Goal: Information Seeking & Learning: Learn about a topic

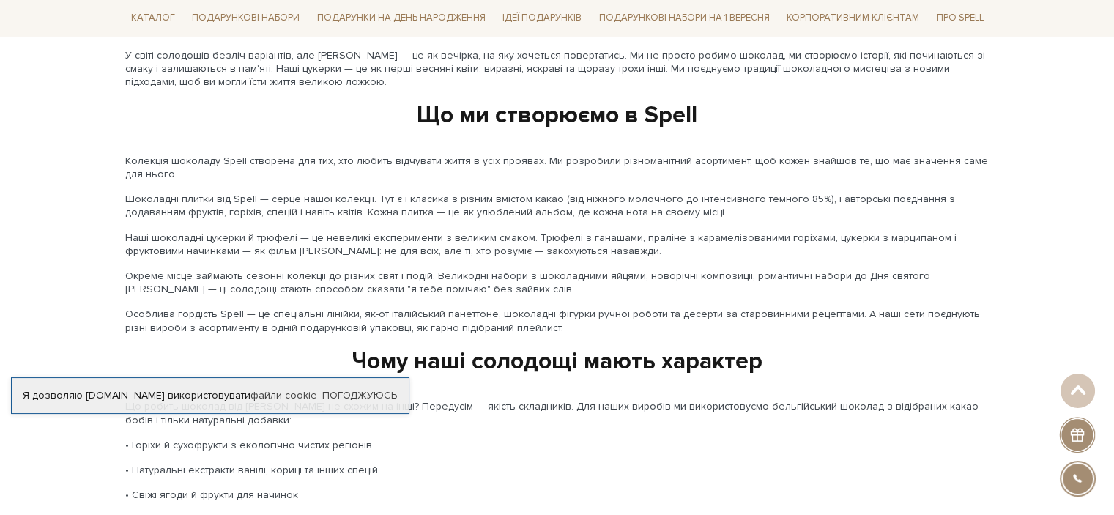
scroll to position [1718, 0]
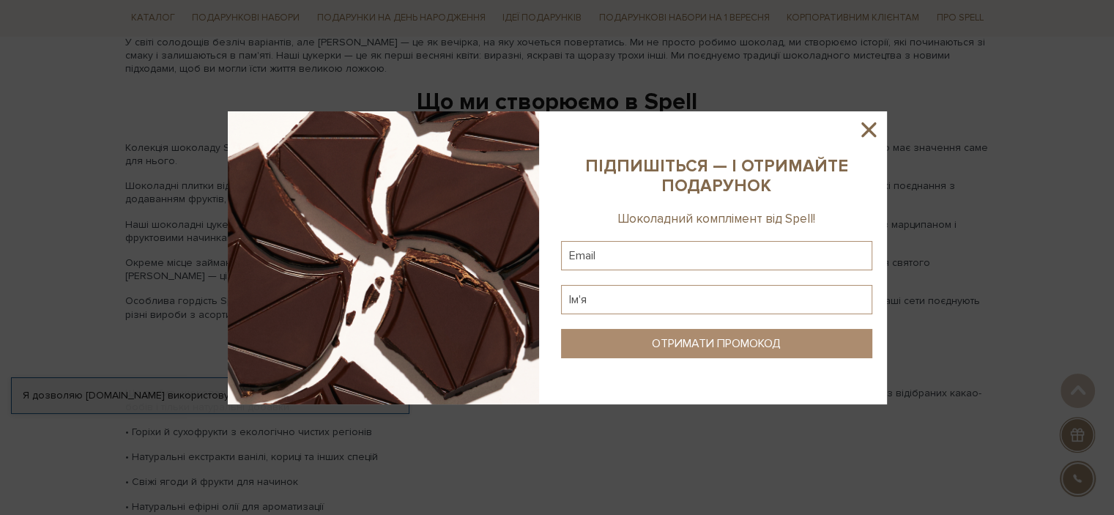
click at [871, 131] on icon at bounding box center [868, 129] width 15 height 15
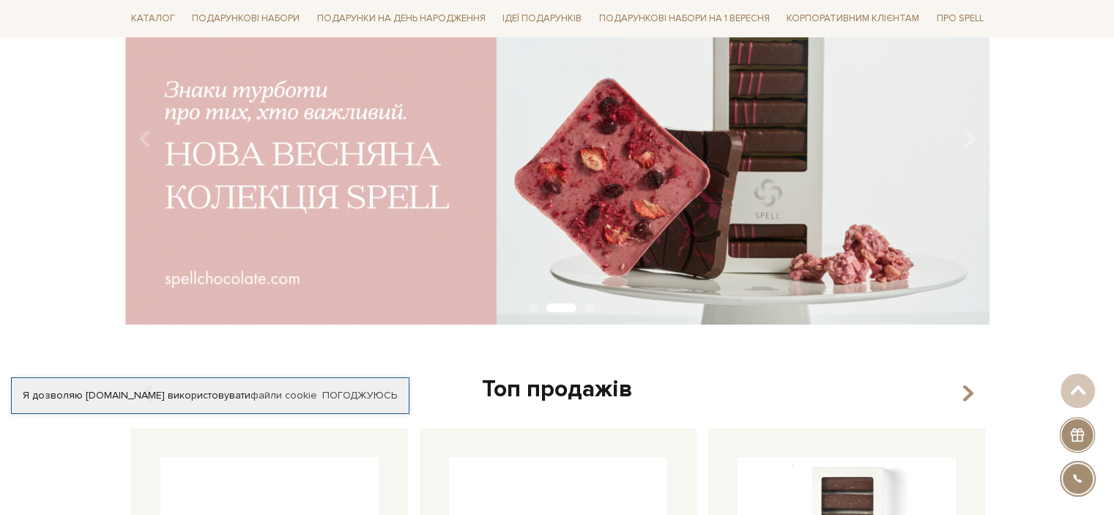
scroll to position [0, 0]
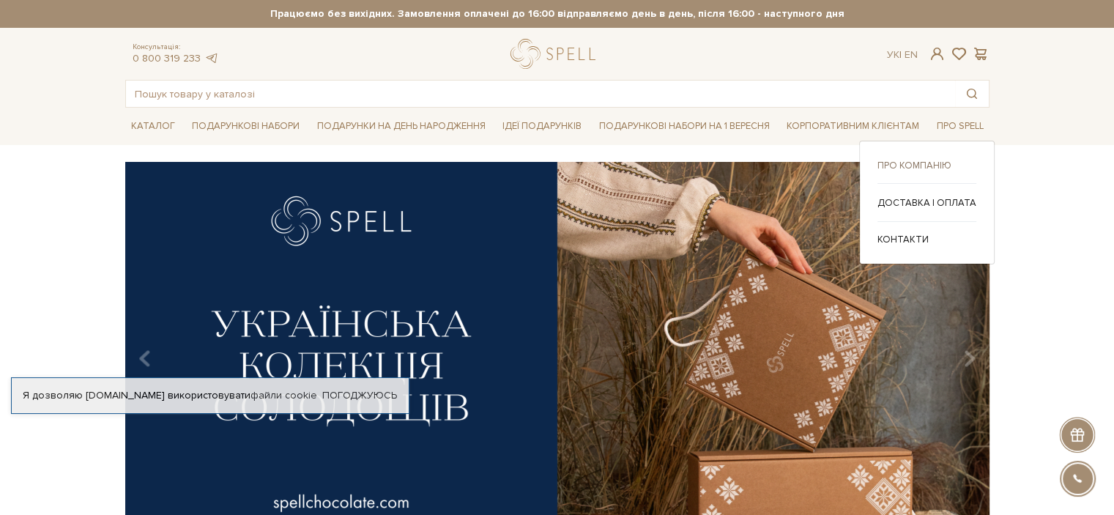
click at [917, 165] on link "Про компанію" at bounding box center [926, 165] width 99 height 13
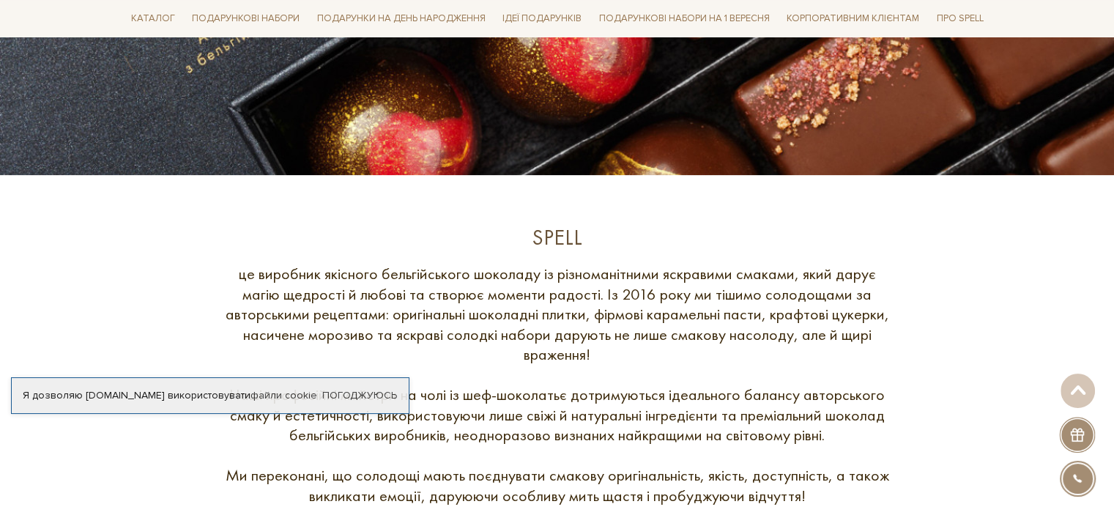
click at [1113, 508] on html "Подарункові набори SALE Корпоративним клієнтам Доставка і оплата Консультація: …" at bounding box center [557, 405] width 1114 height 1634
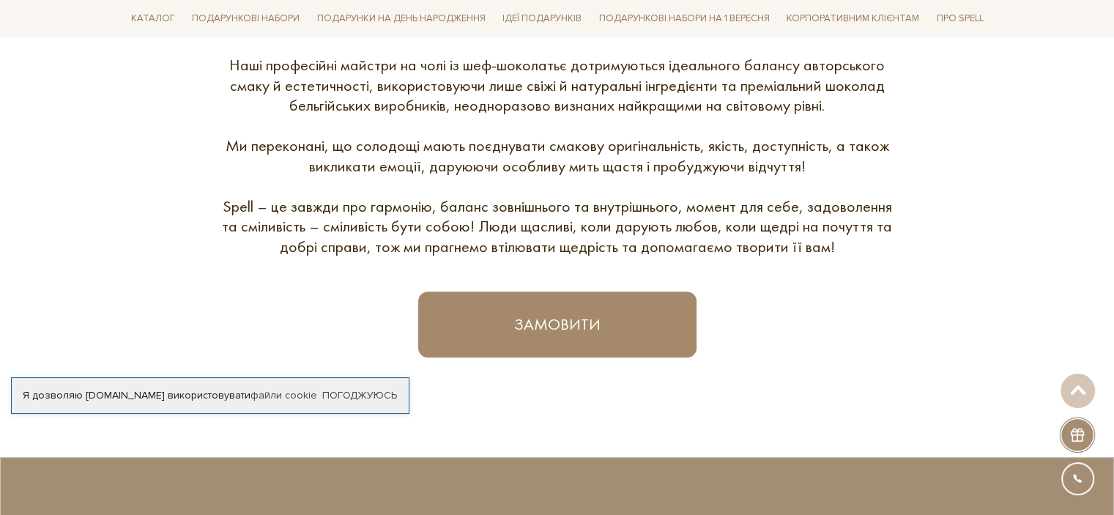
scroll to position [770, 0]
